Goal: Task Accomplishment & Management: Complete application form

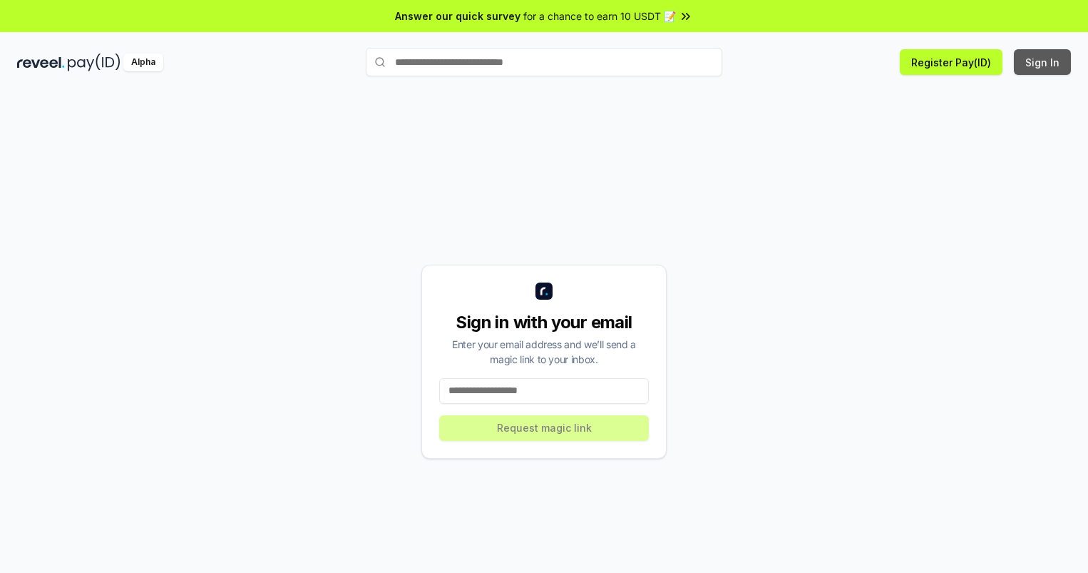
click at [1043, 62] on button "Sign In" at bounding box center [1042, 62] width 57 height 26
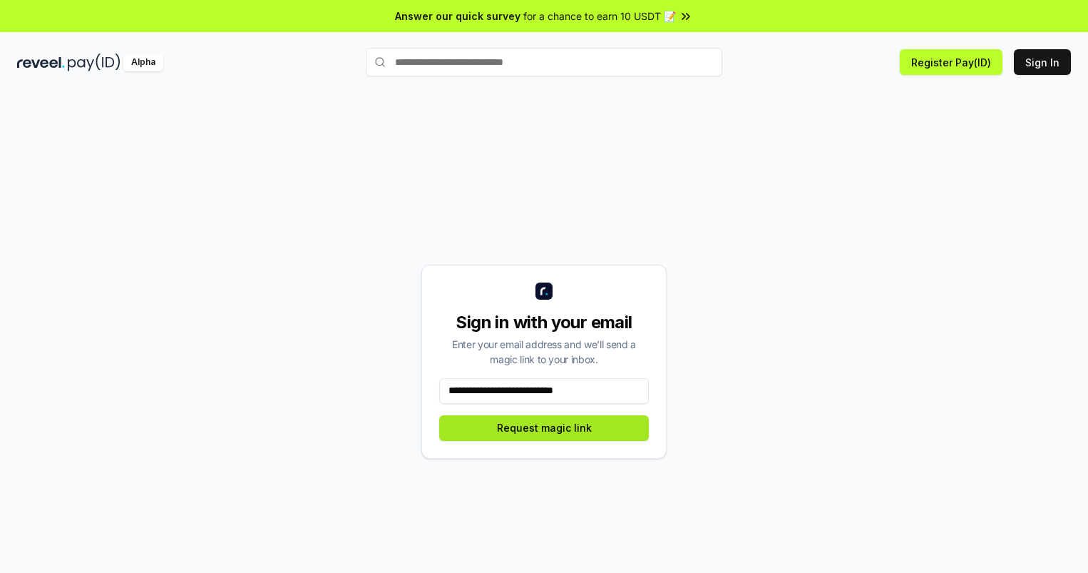
type input "**********"
click at [544, 427] on button "Request magic link" at bounding box center [544, 428] width 210 height 26
